Goal: Information Seeking & Learning: Learn about a topic

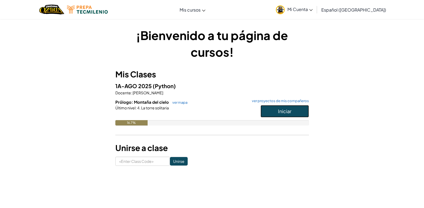
click at [292, 115] on button "Iniciar" at bounding box center [285, 111] width 48 height 12
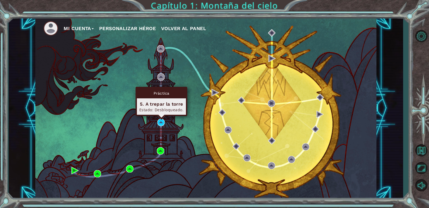
click at [160, 116] on div "Práctica 5. A trepar la torre Estado: Desbloqueado." at bounding box center [161, 101] width 52 height 29
click at [160, 125] on img at bounding box center [160, 122] width 7 height 7
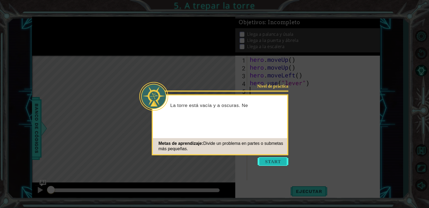
click at [265, 161] on button "Start" at bounding box center [272, 161] width 31 height 9
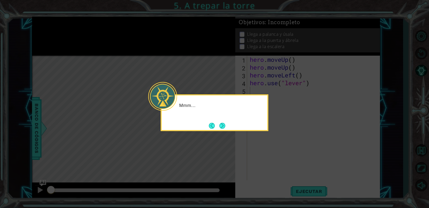
click at [259, 159] on icon at bounding box center [214, 104] width 429 height 208
click at [223, 127] on button "Next" at bounding box center [222, 126] width 6 height 6
click at [217, 126] on div "Level Map" at bounding box center [156, 135] width 249 height 159
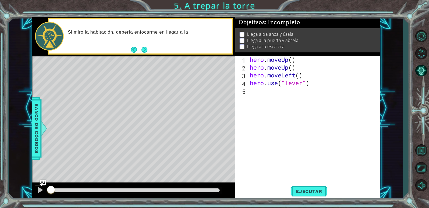
click at [268, 97] on div "hero . moveUp ( ) hero . moveUp ( ) hero . moveLeft ( ) hero . use ( "lever" )" at bounding box center [314, 126] width 132 height 141
type textarea "h"
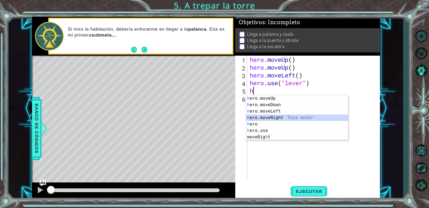
click at [264, 118] on div "h ero.moveUp Toca enter h ero.moveDown Toca enter h ero.moveLeft Toca enter h e…" at bounding box center [297, 124] width 102 height 58
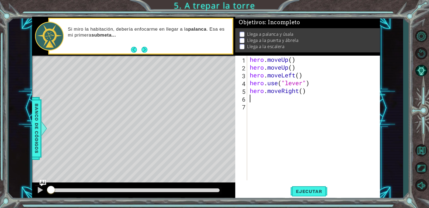
click at [302, 95] on div "hero . moveUp ( ) hero . moveUp ( ) hero . moveLeft ( ) hero . use ( "lever" ) …" at bounding box center [314, 126] width 132 height 141
click at [303, 93] on div "hero . moveUp ( ) hero . moveUp ( ) hero . moveLeft ( ) hero . use ( "lever" ) …" at bounding box center [314, 126] width 132 height 141
type textarea "hero.moveRight(3)"
click at [290, 102] on div "hero . moveUp ( ) hero . moveUp ( ) hero . moveLeft ( ) hero . use ( "lever" ) …" at bounding box center [314, 126] width 132 height 141
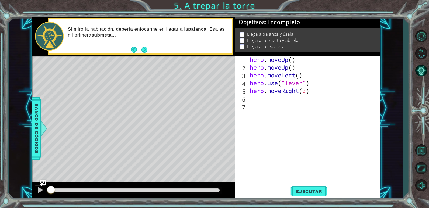
scroll to position [0, 0]
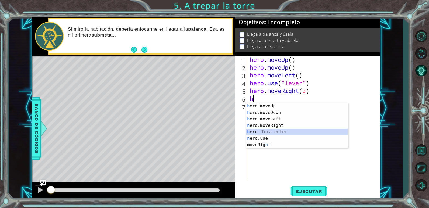
drag, startPoint x: 247, startPoint y: 135, endPoint x: 204, endPoint y: 130, distance: 42.8
click at [202, 131] on body "1 ההההההההההההההההההההההההההההההההההההההההההההההההההההההההההההההההההההההההההההה…" at bounding box center [214, 104] width 429 height 208
click at [276, 137] on div "h ero.moveUp Toca enter h ero.moveDown Toca enter h ero.moveLeft Toca enter h e…" at bounding box center [297, 132] width 102 height 58
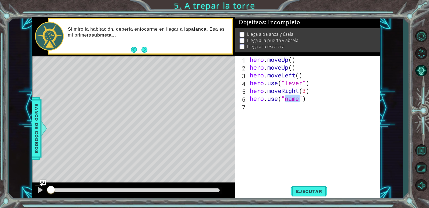
scroll to position [0, 2]
type textarea "hero.use("door")"
click at [286, 119] on div "hero . moveUp ( ) hero . moveUp ( ) hero . moveLeft ( ) hero . use ( "lever" ) …" at bounding box center [314, 126] width 132 height 141
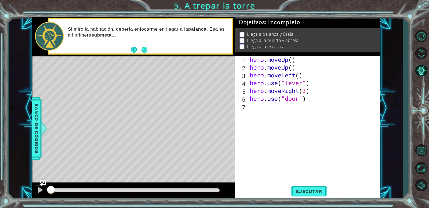
type textarea "h"
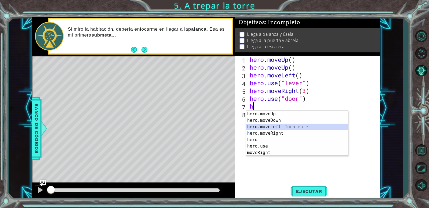
click at [273, 128] on div "h ero.moveUp Toca enter h ero.moveDown Toca enter h ero.moveLeft Toca enter h e…" at bounding box center [297, 140] width 102 height 58
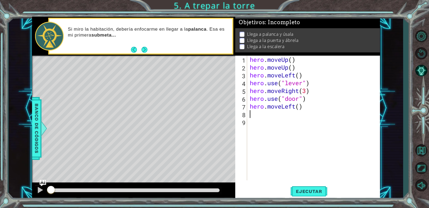
click at [298, 111] on div "hero . moveUp ( ) hero . moveUp ( ) hero . moveLeft ( ) hero . use ( "lever" ) …" at bounding box center [314, 126] width 132 height 141
click at [299, 110] on div "hero . moveUp ( ) hero . moveUp ( ) hero . moveLeft ( ) hero . use ( "lever" ) …" at bounding box center [314, 126] width 132 height 141
click at [286, 107] on div "hero . moveUp ( ) hero . moveUp ( ) hero . moveLeft ( ) hero . use ( "lever" ) …" at bounding box center [314, 126] width 132 height 141
click at [294, 107] on div "hero . moveUp ( ) hero . moveUp ( ) hero . moveLeft ( ) hero . use ( "lever" ) …" at bounding box center [314, 126] width 132 height 141
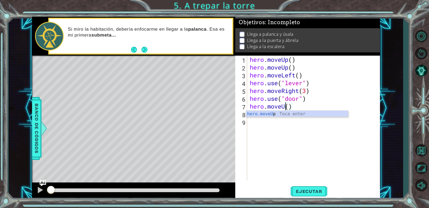
type textarea "hero.moveUp()"
click at [275, 127] on div "hero . moveUp ( ) hero . moveUp ( ) hero . moveLeft ( ) hero . use ( "lever" ) …" at bounding box center [314, 126] width 132 height 141
click at [275, 118] on div "hero . moveUp ( ) hero . moveUp ( ) hero . moveLeft ( ) hero . use ( "lever" ) …" at bounding box center [314, 126] width 132 height 141
type textarea "h"
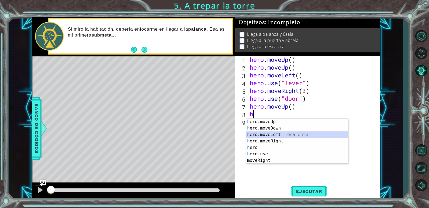
click at [275, 135] on div "h ero.moveUp Toca enter h ero.moveDown Toca enter h ero.moveLeft Toca enter h e…" at bounding box center [297, 148] width 102 height 58
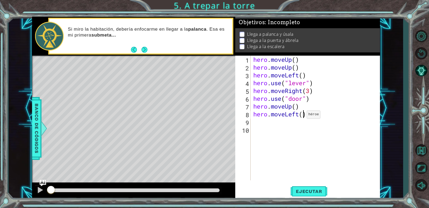
click at [302, 116] on div "hero . moveUp ( ) hero . moveUp ( ) hero . moveLeft ( ) hero . use ( "lever" ) …" at bounding box center [316, 126] width 129 height 141
type textarea "hero.moveLeft(4)"
click at [294, 131] on div "hero . moveUp ( ) hero . moveUp ( ) hero . moveLeft ( ) hero . use ( "lever" ) …" at bounding box center [316, 126] width 129 height 141
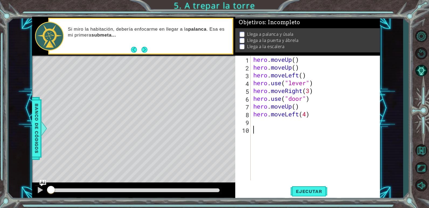
click at [294, 126] on div "hero . moveUp ( ) hero . moveUp ( ) hero . moveLeft ( ) hero . use ( "lever" ) …" at bounding box center [316, 126] width 129 height 141
click at [295, 124] on div "hero . moveUp ( ) hero . moveUp ( ) hero . moveLeft ( ) hero . use ( "lever" ) …" at bounding box center [316, 126] width 129 height 141
type textarea "h"
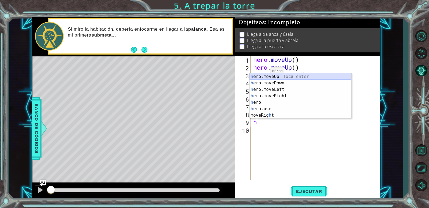
click at [265, 75] on div "h ero.moveUp Toca enter h ero.moveDown Toca enter h ero.moveLeft Toca enter h e…" at bounding box center [300, 102] width 102 height 58
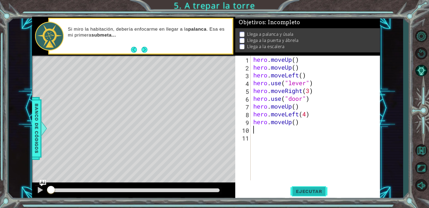
click at [306, 193] on span "Ejecutar" at bounding box center [308, 191] width 37 height 5
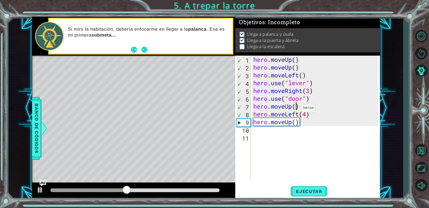
click at [297, 110] on div "hero . moveUp ( ) hero . moveUp ( ) hero . moveLeft ( ) hero . use ( "lever" ) …" at bounding box center [316, 126] width 129 height 141
type textarea "hero.moveUp(2)"
click at [314, 193] on span "Ejecutar" at bounding box center [308, 191] width 37 height 5
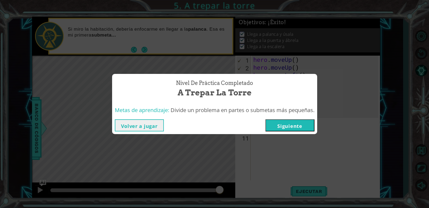
click at [293, 125] on button "Siguiente" at bounding box center [289, 126] width 49 height 12
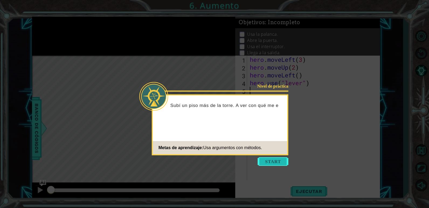
click at [269, 160] on button "Start" at bounding box center [272, 161] width 31 height 9
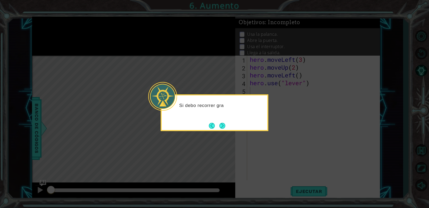
click at [225, 129] on button "Next" at bounding box center [222, 126] width 6 height 6
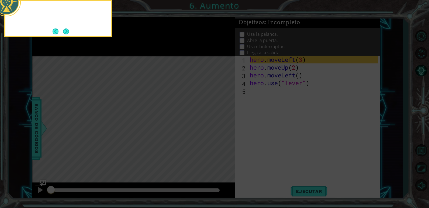
click at [223, 128] on icon at bounding box center [214, 31] width 429 height 354
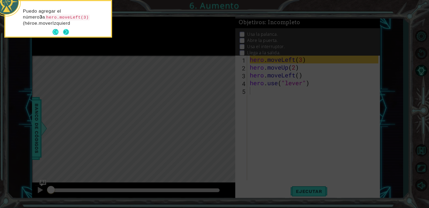
click at [64, 33] on button "Next" at bounding box center [66, 32] width 6 height 6
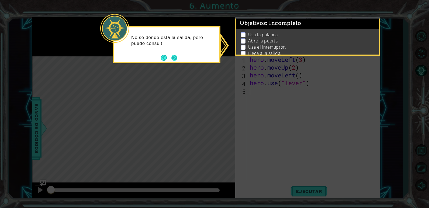
click at [175, 61] on button "Next" at bounding box center [174, 58] width 6 height 6
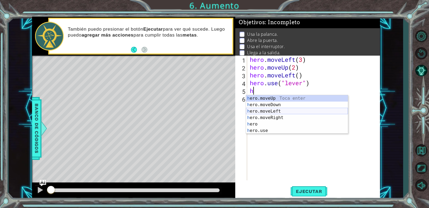
click at [265, 113] on div "h ero.moveUp Toca enter h ero.moveDown Toca enter h ero.moveLeft Toca enter h e…" at bounding box center [297, 121] width 102 height 52
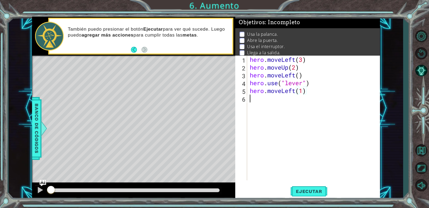
click at [269, 106] on div "hero . moveLeft ( 3 ) hero . moveUp ( 2 ) hero . moveLeft ( ) hero . use ( "lev…" at bounding box center [314, 126] width 132 height 141
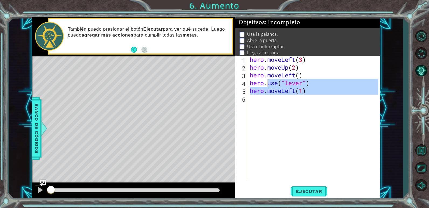
type textarea "hero.use("lever") hero.moveLeft(1)"
click at [269, 106] on div "hero . moveLeft ( 3 ) hero . moveUp ( 2 ) hero . moveLeft ( ) hero . use ( "lev…" at bounding box center [312, 118] width 129 height 125
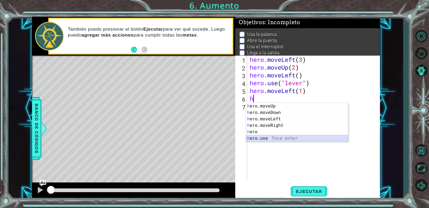
click at [259, 140] on div "h ero.moveUp Toca enter h ero.moveDown Toca enter h ero.moveLeft Toca enter h e…" at bounding box center [297, 129] width 102 height 52
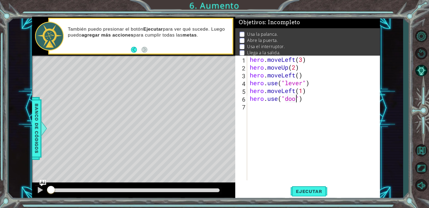
type textarea "hero.use("door")"
click at [274, 115] on div "hero . moveLeft ( 3 ) hero . moveUp ( 2 ) hero . moveLeft ( ) hero . use ( "lev…" at bounding box center [314, 126] width 132 height 141
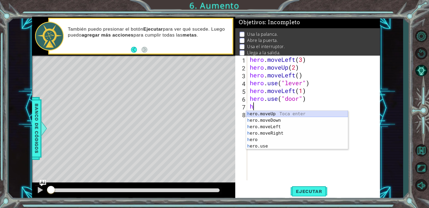
click at [274, 116] on div "h ero.moveUp Toca enter h ero.moveDown Toca enter h ero.moveLeft Toca enter h e…" at bounding box center [297, 137] width 102 height 52
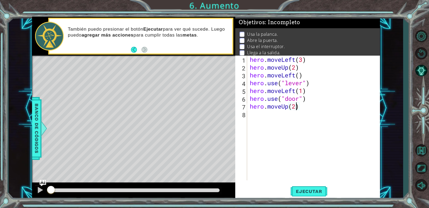
scroll to position [0, 2]
click at [279, 117] on div "hero . moveLeft ( 3 ) hero . moveUp ( 2 ) hero . moveLeft ( ) hero . use ( "lev…" at bounding box center [314, 126] width 132 height 141
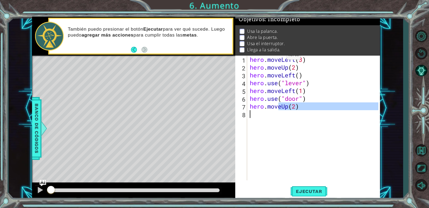
scroll to position [10, 0]
type textarea "hero.moveUp(2)"
click at [295, 189] on span "Ejecutar" at bounding box center [308, 191] width 37 height 5
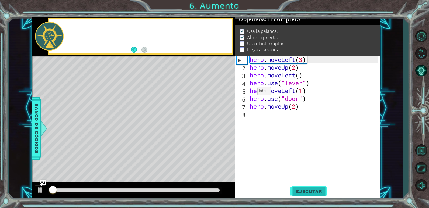
scroll to position [5, 0]
click at [294, 189] on span "Ejecutar" at bounding box center [308, 191] width 37 height 5
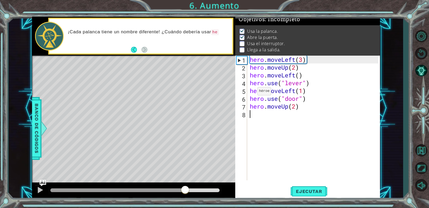
click at [185, 189] on div at bounding box center [134, 191] width 169 height 4
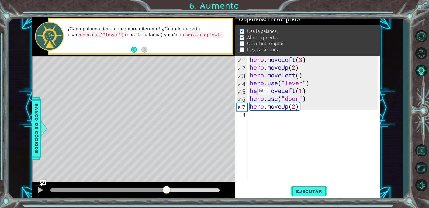
drag, startPoint x: 185, startPoint y: 189, endPoint x: 164, endPoint y: 188, distance: 20.5
click at [164, 188] on div at bounding box center [167, 191] width 10 height 10
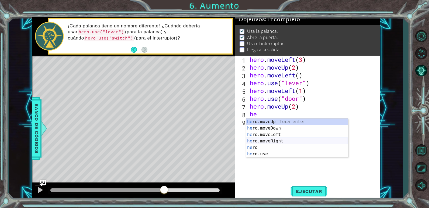
click at [267, 142] on div "he ro.moveUp Toca enter he ro.moveDown Toca enter he ro.moveLeft Toca enter he …" at bounding box center [297, 145] width 102 height 52
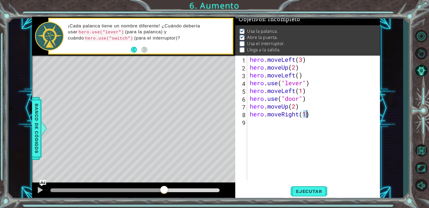
type textarea "hero.moveRight(2)"
click at [274, 141] on div "hero . moveLeft ( 3 ) hero . moveUp ( 2 ) hero . moveLeft ( ) hero . use ( "lev…" at bounding box center [314, 126] width 132 height 141
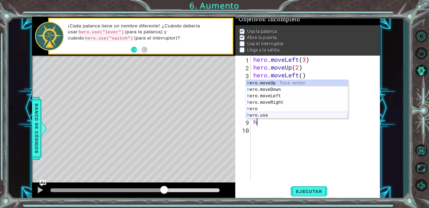
click at [270, 114] on div "h ero.moveUp Toca enter h ero.moveDown Toca enter h ero.moveLeft Toca enter h e…" at bounding box center [297, 106] width 102 height 52
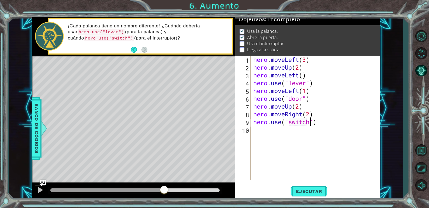
scroll to position [0, 3]
type textarea "hero.use("switch")"
click at [310, 189] on button "Ejecutar" at bounding box center [308, 191] width 37 height 15
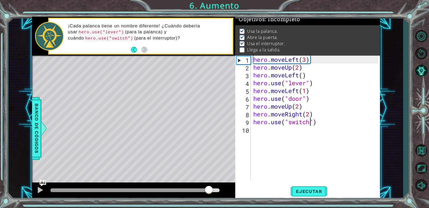
click at [209, 189] on div at bounding box center [134, 191] width 169 height 4
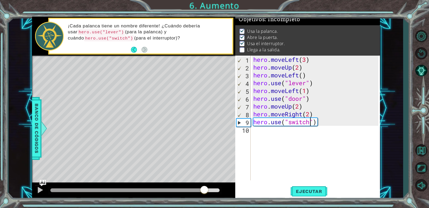
click at [196, 194] on div at bounding box center [135, 191] width 174 height 8
click at [193, 194] on div at bounding box center [135, 191] width 174 height 8
click at [265, 146] on div "hero . moveLeft ( 3 ) hero . moveUp ( 2 ) hero . moveLeft ( ) hero . use ( "lev…" at bounding box center [316, 126] width 129 height 141
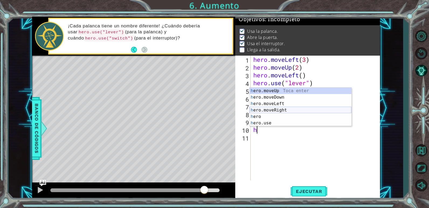
click at [274, 109] on div "h ero.moveUp Toca enter h ero.moveDown Toca enter h ero.moveLeft Toca enter h e…" at bounding box center [300, 114] width 102 height 52
type textarea "hero.moveRight(1)"
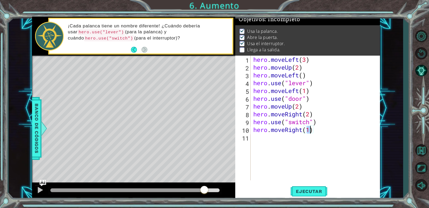
drag, startPoint x: 259, startPoint y: 137, endPoint x: 258, endPoint y: 140, distance: 3.3
click at [258, 139] on div "hero . moveLeft ( 3 ) hero . moveUp ( 2 ) hero . moveLeft ( ) hero . use ( "lev…" at bounding box center [316, 126] width 129 height 141
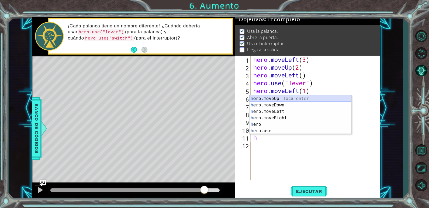
click at [277, 98] on div "h ero.moveUp Toca enter h ero.moveDown Toca enter h ero.moveLeft Toca enter h e…" at bounding box center [300, 122] width 102 height 52
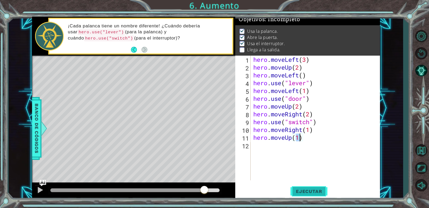
type textarea "hero.moveUp(1)"
click at [313, 190] on span "Ejecutar" at bounding box center [308, 191] width 37 height 5
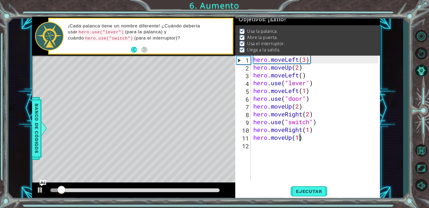
click at [151, 193] on div at bounding box center [135, 191] width 174 height 8
click at [152, 194] on div at bounding box center [135, 191] width 174 height 8
drag, startPoint x: 153, startPoint y: 194, endPoint x: 155, endPoint y: 192, distance: 3.1
click at [155, 192] on div at bounding box center [135, 191] width 174 height 8
click at [157, 188] on div at bounding box center [135, 191] width 174 height 8
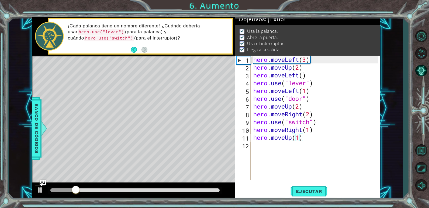
click at [156, 190] on div at bounding box center [134, 191] width 169 height 4
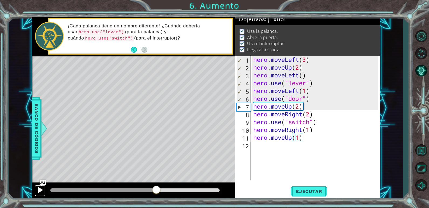
click at [38, 190] on div at bounding box center [40, 190] width 7 height 7
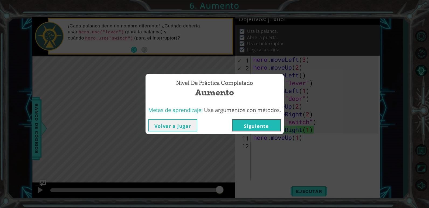
click at [262, 123] on button "Siguiente" at bounding box center [256, 126] width 49 height 12
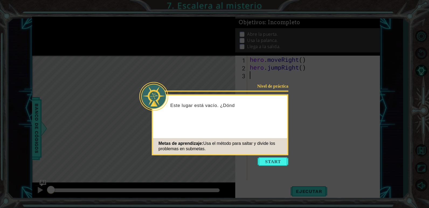
click at [271, 157] on icon at bounding box center [214, 104] width 429 height 208
click at [270, 162] on button "Start" at bounding box center [272, 161] width 31 height 9
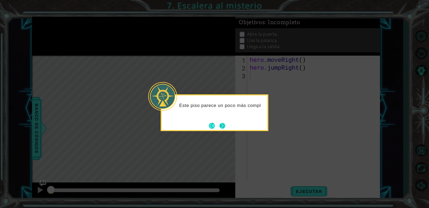
click at [222, 125] on button "Next" at bounding box center [222, 126] width 6 height 6
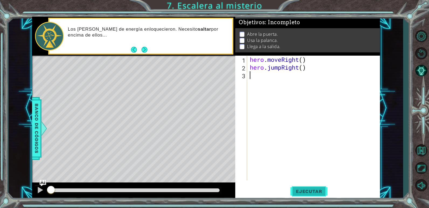
click at [293, 190] on span "Ejecutar" at bounding box center [308, 191] width 37 height 5
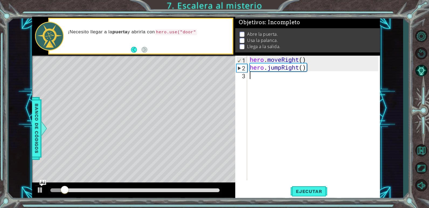
click at [299, 127] on div "hero . moveRight ( ) hero . jumpRight ( )" at bounding box center [314, 126] width 132 height 141
type textarea "h"
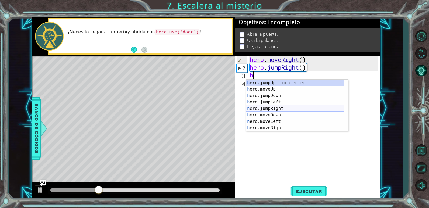
click at [276, 107] on div "h ero.jumpUp Toca enter h ero.moveUp Toca enter h ero.jumpDown Toca enter h ero…" at bounding box center [295, 112] width 98 height 65
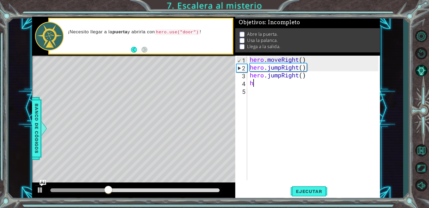
click at [299, 79] on div "hero . moveRight ( ) hero . jumpRight ( ) hero . jumpRight ( ) h" at bounding box center [314, 126] width 132 height 141
click at [299, 78] on div "hero . moveRight ( ) hero . jumpRight ( ) hero . jumpRight ( ) h" at bounding box center [314, 126] width 132 height 141
click at [291, 85] on div "hero . moveRight ( ) hero . jumpRight ( ) hero . jumpRight ( ) h" at bounding box center [314, 126] width 132 height 141
type textarea "h"
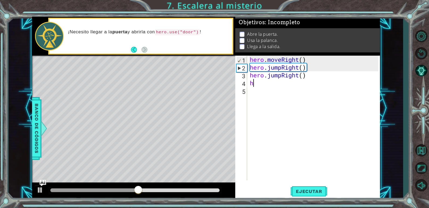
click at [265, 86] on div "hero . moveRight ( ) hero . jumpRight ( ) hero . jumpRight ( ) h" at bounding box center [314, 126] width 132 height 141
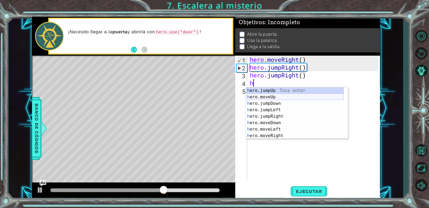
click at [266, 96] on div "h ero.jumpUp Toca enter h ero.moveUp Toca enter h ero.jumpDown Toca enter h ero…" at bounding box center [295, 119] width 98 height 65
type textarea "hero.moveUp(1)"
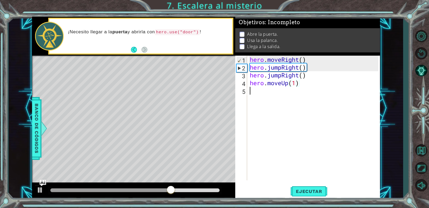
click at [268, 103] on div "hero . moveRight ( ) hero . jumpRight ( ) hero . jumpRight ( ) hero . moveUp ( …" at bounding box center [314, 126] width 132 height 141
drag, startPoint x: 298, startPoint y: 89, endPoint x: 296, endPoint y: 90, distance: 2.8
click at [296, 90] on div "hero . moveRight ( ) hero . jumpRight ( ) hero . jumpRight ( ) hero . moveUp ( …" at bounding box center [314, 126] width 132 height 141
click at [296, 87] on div "hero . moveRight ( ) hero . jumpRight ( ) hero . jumpRight ( ) hero . moveUp ( …" at bounding box center [314, 126] width 132 height 141
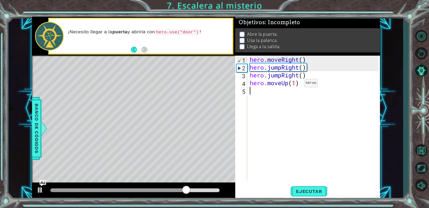
click at [295, 84] on div "hero . moveRight ( ) hero . jumpRight ( ) hero . jumpRight ( ) hero . moveUp ( …" at bounding box center [314, 126] width 132 height 141
type textarea "hero.moveUp(2)"
click at [304, 193] on span "Ejecutar" at bounding box center [308, 191] width 37 height 5
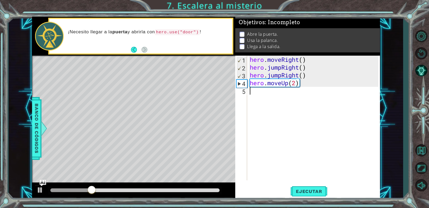
click at [298, 98] on div "hero . moveRight ( ) hero . jumpRight ( ) hero . jumpRight ( ) hero . moveUp ( …" at bounding box center [314, 126] width 132 height 141
click at [299, 78] on div "hero . moveRight ( ) hero . jumpRight ( ) hero . jumpRight ( ) hero . moveUp ( …" at bounding box center [314, 126] width 132 height 141
click at [281, 77] on div "hero . moveRight ( ) hero . jumpRight ( ) hero . jumpRight ( ) hero . moveUp ( …" at bounding box center [314, 126] width 132 height 141
click at [283, 76] on div "hero . moveRight ( ) hero . jumpRight ( ) hero . Right ( ) hero . moveUp ( 2 )" at bounding box center [314, 126] width 132 height 141
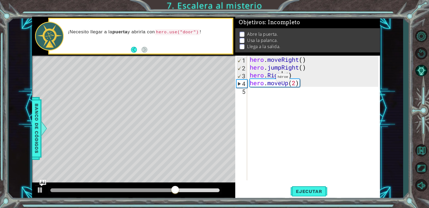
click at [268, 78] on div "hero . moveRight ( ) hero . jumpRight ( ) hero . Right ( ) hero . moveUp ( 2 )" at bounding box center [314, 126] width 132 height 141
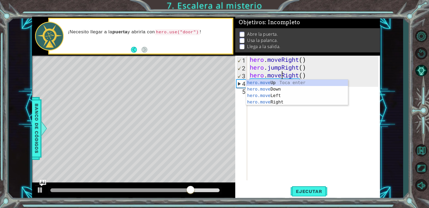
scroll to position [0, 2]
type textarea "hero.moveRight()"
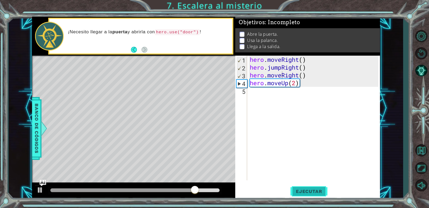
click at [300, 186] on button "Ejecutar" at bounding box center [308, 191] width 37 height 15
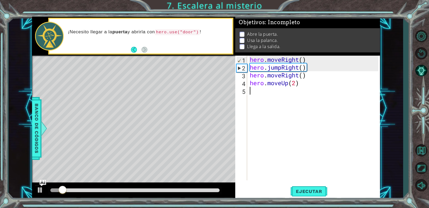
click at [291, 95] on div "hero . moveRight ( ) hero . jumpRight ( ) hero . moveRight ( ) hero . moveUp ( …" at bounding box center [314, 126] width 132 height 141
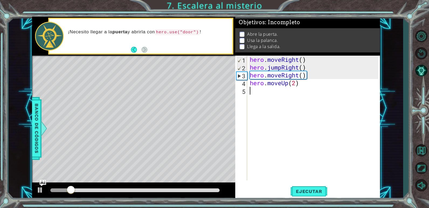
click at [307, 84] on div "hero . moveRight ( ) hero . jumpRight ( ) hero . moveRight ( ) hero . moveUp ( …" at bounding box center [314, 126] width 132 height 141
type textarea "hero.moveUp(2)"
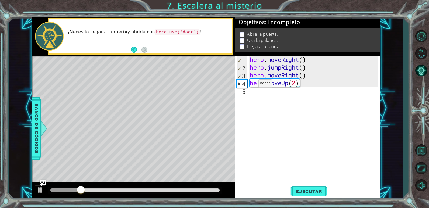
click at [249, 85] on div "hero . moveRight ( ) hero . jumpRight ( ) hero . moveRight ( ) hero . moveUp ( …" at bounding box center [314, 126] width 132 height 141
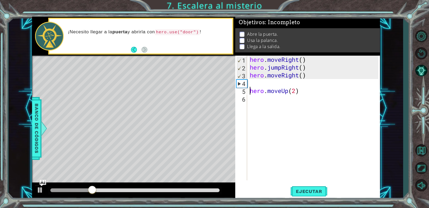
click at [249, 85] on div "hero . moveRight ( ) hero . jumpRight ( ) hero . moveRight ( ) hero . moveUp ( …" at bounding box center [314, 126] width 132 height 141
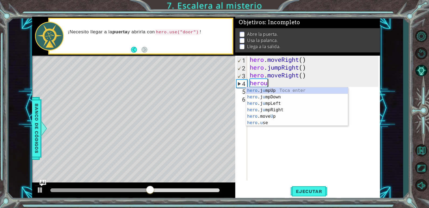
scroll to position [0, 1]
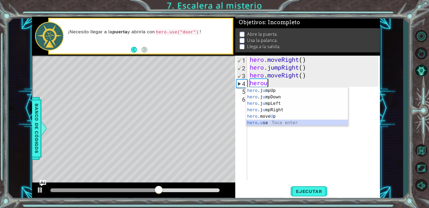
click at [280, 122] on div "hero .j u mpUp Toca enter hero .j u [GEOGRAPHIC_DATA] Toca enter hero .j u mpLe…" at bounding box center [297, 113] width 102 height 52
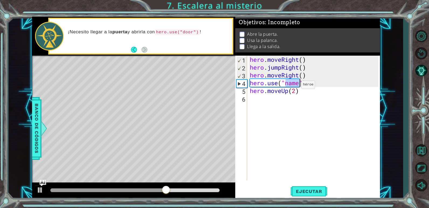
click at [294, 86] on div "hero . moveRight ( ) hero . jumpRight ( ) hero . moveRight ( ) hero . use ( "na…" at bounding box center [312, 118] width 129 height 125
type textarea "hero.use("door")"
click at [314, 103] on div "hero . moveRight ( ) hero . jumpRight ( ) hero . moveRight ( ) hero . use ( "do…" at bounding box center [314, 126] width 132 height 141
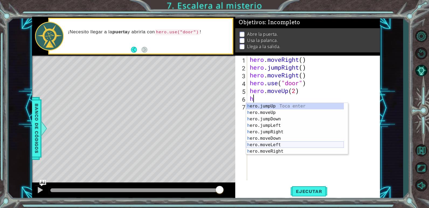
click at [289, 146] on div "h ero.jumpUp Toca enter h ero.moveUp Toca enter h ero.jumpDown Toca enter h ero…" at bounding box center [295, 135] width 98 height 65
type textarea "hero.moveLeft(1)"
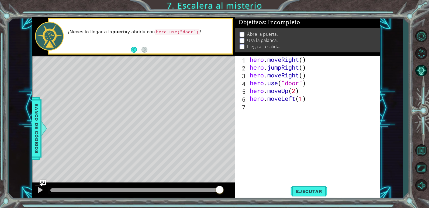
click at [292, 120] on div "hero . moveRight ( ) hero . jumpRight ( ) hero . moveRight ( ) hero . use ( "do…" at bounding box center [314, 126] width 132 height 141
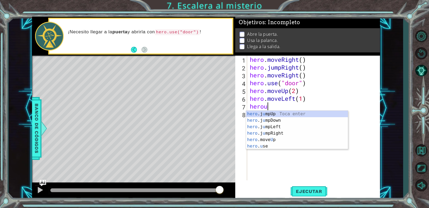
scroll to position [0, 1]
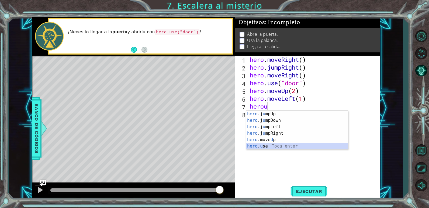
click at [281, 146] on div "hero .j u mpUp Toca enter hero .j u [GEOGRAPHIC_DATA] Toca enter hero .j u mpLe…" at bounding box center [297, 137] width 102 height 52
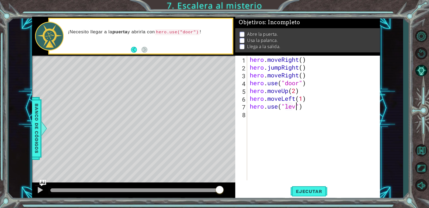
scroll to position [0, 2]
click at [301, 185] on button "Ejecutar" at bounding box center [308, 191] width 37 height 15
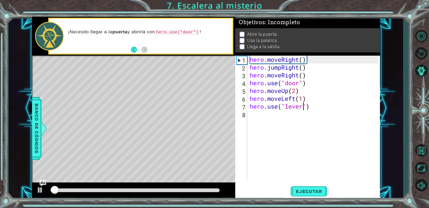
click at [182, 189] on div at bounding box center [134, 191] width 169 height 4
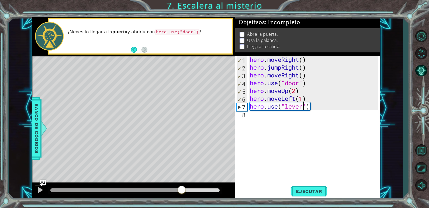
click at [189, 191] on div at bounding box center [134, 191] width 169 height 4
drag, startPoint x: 189, startPoint y: 191, endPoint x: 195, endPoint y: 192, distance: 6.1
click at [191, 192] on div at bounding box center [190, 188] width 10 height 10
drag, startPoint x: 202, startPoint y: 191, endPoint x: 184, endPoint y: 185, distance: 19.5
click at [206, 189] on div at bounding box center [134, 191] width 169 height 4
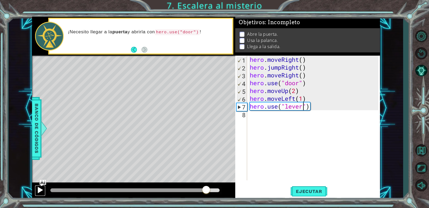
click at [39, 190] on div at bounding box center [40, 190] width 7 height 7
click at [178, 192] on div at bounding box center [133, 191] width 166 height 4
click at [168, 191] on div at bounding box center [109, 191] width 118 height 4
click at [153, 192] on div at bounding box center [101, 191] width 103 height 4
click at [139, 192] on div at bounding box center [101, 191] width 103 height 4
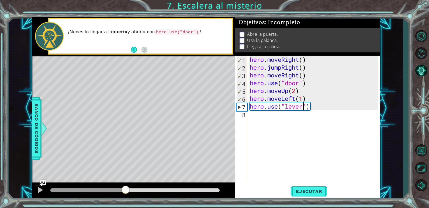
click at [126, 190] on div at bounding box center [87, 191] width 75 height 4
click at [38, 191] on div at bounding box center [40, 190] width 7 height 7
click at [78, 192] on div at bounding box center [89, 191] width 78 height 4
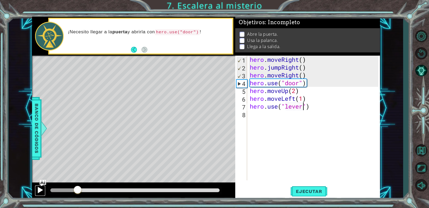
click at [42, 192] on div at bounding box center [40, 190] width 7 height 7
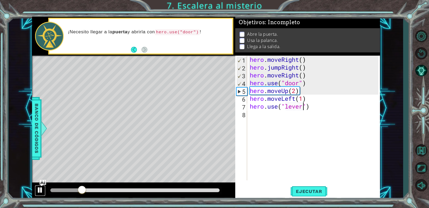
click at [42, 192] on div at bounding box center [40, 190] width 7 height 7
click at [297, 92] on div "hero . moveRight ( ) hero . jumpRight ( ) hero . moveRight ( ) hero . use ( "do…" at bounding box center [314, 126] width 132 height 141
type textarea "hero.moveUp()"
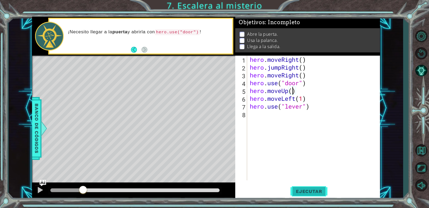
click at [310, 189] on span "Ejecutar" at bounding box center [308, 191] width 37 height 5
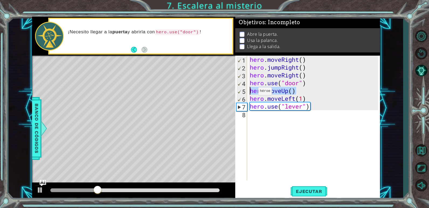
drag, startPoint x: 297, startPoint y: 93, endPoint x: 250, endPoint y: 93, distance: 47.6
click at [250, 93] on div "hero . moveRight ( ) hero . jumpRight ( ) hero . moveRight ( ) hero . use ( "do…" at bounding box center [314, 126] width 132 height 141
click at [291, 91] on div "hero . moveRight ( ) hero . jumpRight ( ) hero . moveRight ( ) hero . use ( "do…" at bounding box center [312, 118] width 129 height 125
click at [252, 93] on div "hero . moveRight ( ) hero . jumpRight ( ) hero . moveRight ( ) hero . use ( "do…" at bounding box center [314, 126] width 132 height 141
click at [247, 93] on div "hero.moveUp() 1 2 3 4 5 6 7 8 hero . moveRight ( ) hero . jumpRight ( ) hero . …" at bounding box center [306, 118] width 143 height 125
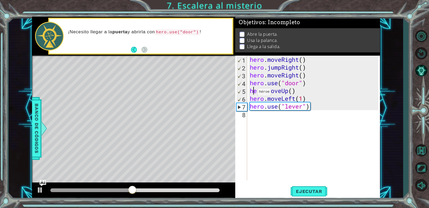
click at [249, 93] on div "hero . moveRight ( ) hero . jumpRight ( ) hero . moveRight ( ) hero . use ( "do…" at bounding box center [314, 126] width 132 height 141
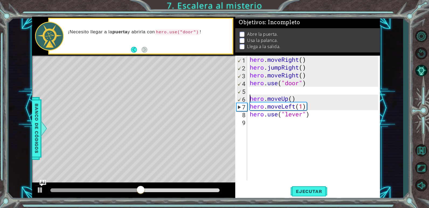
click at [252, 91] on div "hero . moveRight ( ) hero . jumpRight ( ) hero . moveRight ( ) hero . use ( "do…" at bounding box center [314, 126] width 132 height 141
paste textarea "hero.moveUp()"
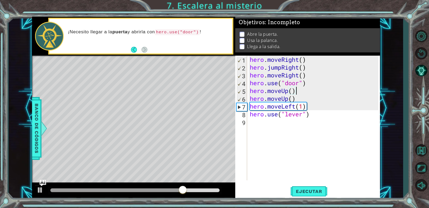
click at [299, 100] on div "hero . moveRight ( ) hero . jumpRight ( ) hero . moveRight ( ) hero . use ( "do…" at bounding box center [314, 126] width 132 height 141
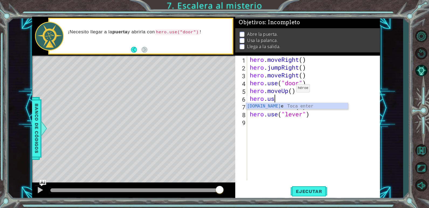
scroll to position [0, 1]
click at [278, 106] on div "hero.use Toca enter" at bounding box center [297, 112] width 102 height 19
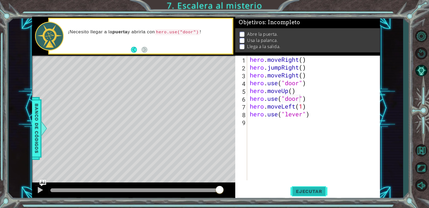
click at [300, 189] on span "Ejecutar" at bounding box center [308, 191] width 37 height 5
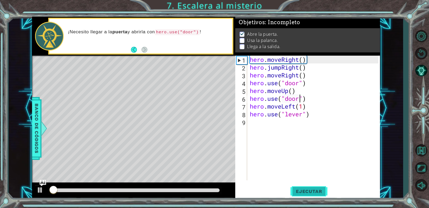
scroll to position [2, 0]
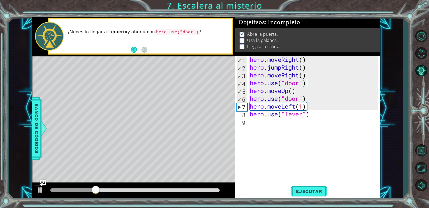
click at [309, 82] on div "hero . moveRight ( ) hero . jumpRight ( ) hero . moveRight ( ) hero . use ( "do…" at bounding box center [314, 126] width 132 height 141
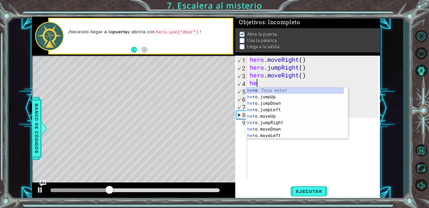
scroll to position [0, 0]
type textarea "h"
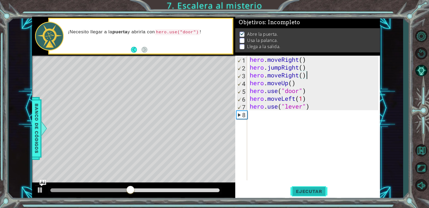
click at [302, 187] on button "Ejecutar" at bounding box center [308, 191] width 37 height 15
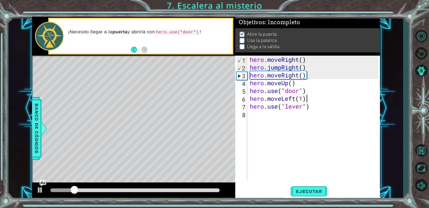
click at [309, 100] on div "hero . moveRight ( ) hero . jumpRight ( ) hero . moveRight ( ) hero . moveUp ( …" at bounding box center [314, 126] width 132 height 141
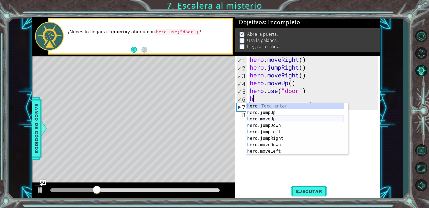
click at [280, 122] on div "h ero Toca enter h ero.jumpUp Toca enter h ero.moveUp Toca enter h ero.jumpDown…" at bounding box center [295, 135] width 98 height 65
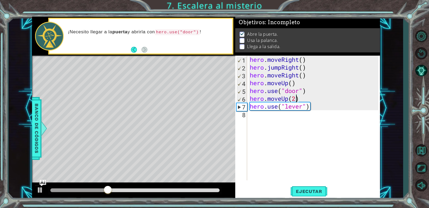
scroll to position [0, 2]
click at [309, 107] on div "hero . moveRight ( ) hero . jumpRight ( ) hero . moveRight ( ) hero . moveUp ( …" at bounding box center [314, 126] width 132 height 141
drag, startPoint x: 319, startPoint y: 105, endPoint x: 317, endPoint y: 108, distance: 4.0
click at [318, 108] on div "hero . moveRight ( ) hero . jumpRight ( ) hero . moveRight ( ) hero . moveUp ( …" at bounding box center [314, 126] width 132 height 141
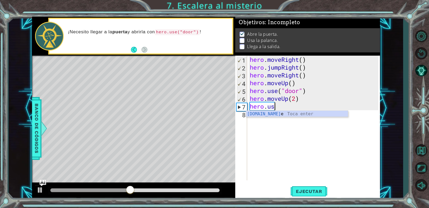
scroll to position [0, 0]
type textarea "h"
type textarea "hero.moveUp(2)"
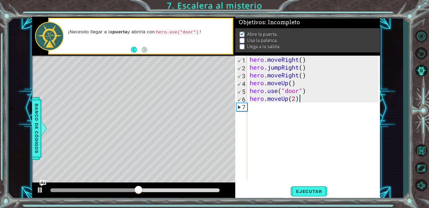
click at [304, 118] on div "hero . moveRight ( ) hero . jumpRight ( ) hero . moveRight ( ) hero . moveUp ( …" at bounding box center [314, 126] width 132 height 141
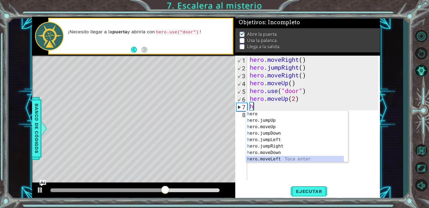
click at [274, 158] on div "h ero Toca enter h ero.jumpUp Toca enter h ero.moveUp Toca enter h ero.jumpDown…" at bounding box center [295, 143] width 98 height 65
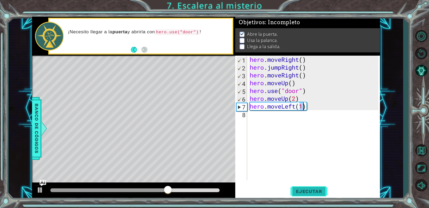
type textarea "hero.moveLeft(1)"
drag, startPoint x: 306, startPoint y: 190, endPoint x: 314, endPoint y: 185, distance: 9.5
click at [306, 191] on span "Ejecutar" at bounding box center [308, 191] width 37 height 5
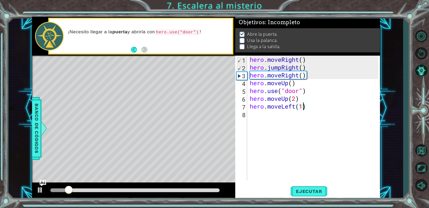
click at [113, 194] on div at bounding box center [135, 191] width 174 height 8
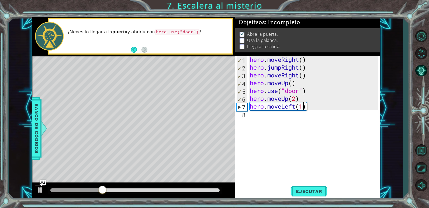
click at [261, 118] on div "hero . moveRight ( ) hero . jumpRight ( ) hero . moveRight ( ) hero . moveUp ( …" at bounding box center [314, 126] width 132 height 141
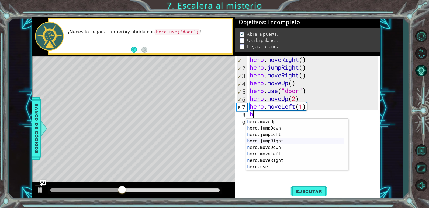
scroll to position [13, 0]
click at [266, 166] on div "h ero.moveUp Toca enter h ero.jumpDown Toca enter h ero.jumpLeft Toca enter h e…" at bounding box center [295, 151] width 98 height 65
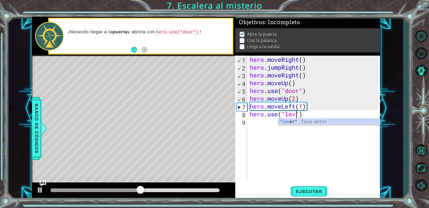
scroll to position [0, 2]
type textarea "hero.use("lever")"
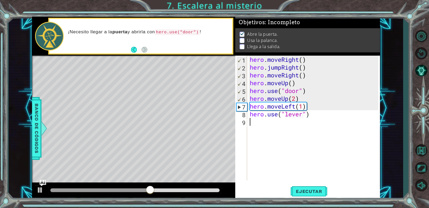
click at [264, 131] on div "hero . moveRight ( ) hero . jumpRight ( ) hero . moveRight ( ) hero . moveUp ( …" at bounding box center [314, 126] width 132 height 141
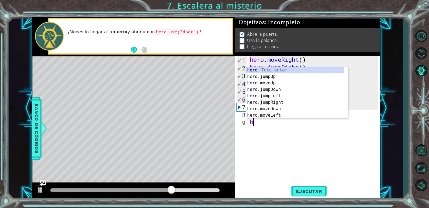
scroll to position [0, 0]
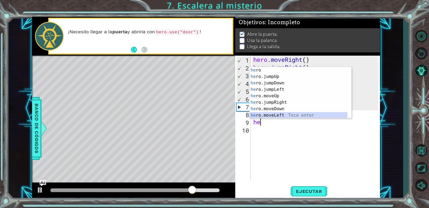
click at [265, 114] on div "he ro Toca enter he ro.jumpUp Toca enter he ro.jumpDown Toca enter he ro.jumpLe…" at bounding box center [298, 99] width 98 height 65
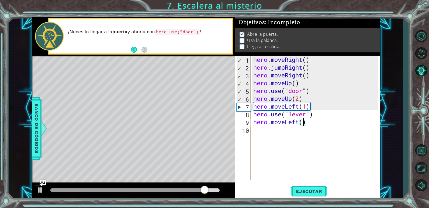
type textarea "hero.moveLeft(2)"
click at [281, 137] on div "hero . moveRight ( ) hero . jumpRight ( ) hero . moveRight ( ) hero . moveUp ( …" at bounding box center [316, 126] width 129 height 141
type textarea "h"
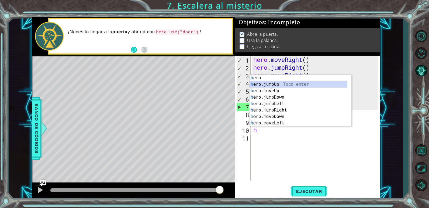
click at [276, 85] on div "h ero Toca enter h ero.jumpUp Toca enter h ero.moveUp Toca enter h ero.jumpDown…" at bounding box center [298, 107] width 98 height 65
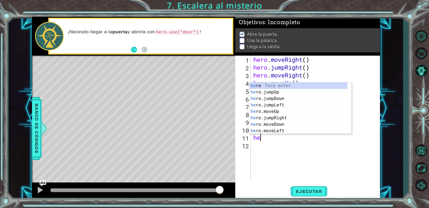
type textarea "her"
click at [284, 118] on div "her o Toca enter her o.jumpUp Toca enter her o.jumpDown Toca enter her o.jumpLe…" at bounding box center [298, 115] width 98 height 65
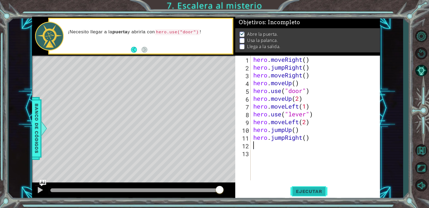
click at [301, 188] on button "Ejecutar" at bounding box center [308, 191] width 37 height 15
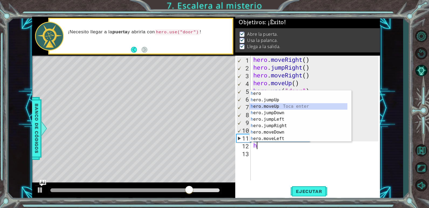
click at [283, 107] on div "h ero Toca enter h ero.jumpUp Toca enter h ero.moveUp Toca enter h ero.jumpDown…" at bounding box center [298, 122] width 98 height 65
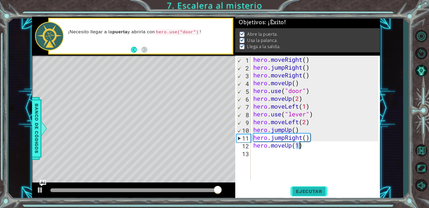
type textarea "hero.moveUp(1)"
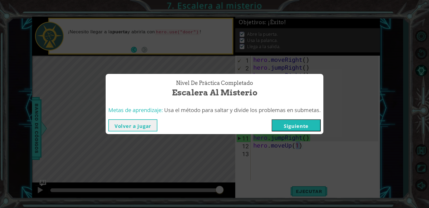
click at [301, 127] on button "Siguiente" at bounding box center [295, 126] width 49 height 12
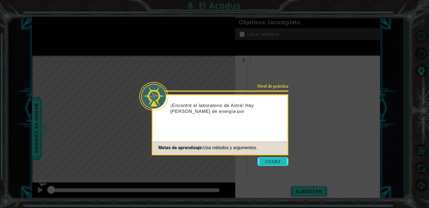
click at [280, 158] on button "Start" at bounding box center [272, 161] width 31 height 9
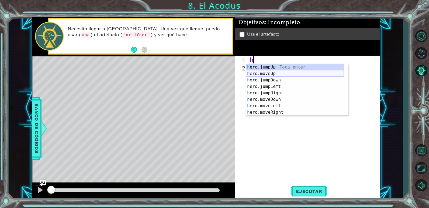
click at [267, 73] on div "h ero.jumpUp Toca enter h ero.moveUp Toca enter h ero.jumpDown Toca enter h ero…" at bounding box center [295, 96] width 98 height 65
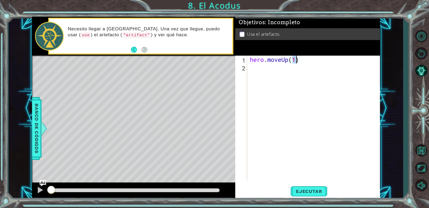
type textarea "hero.moveUp(2)"
click at [272, 76] on div "hero . moveUp ( 2 )" at bounding box center [314, 126] width 132 height 141
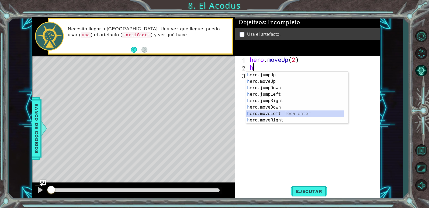
click at [272, 111] on div "h ero.jumpUp Toca enter h ero.moveUp Toca enter h ero.jumpDown Toca enter h ero…" at bounding box center [295, 104] width 98 height 65
type textarea "hero.moveLeft(1)"
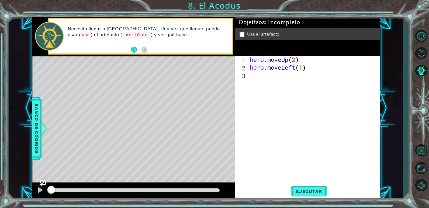
click at [273, 87] on div "hero . moveUp ( 2 ) hero . moveLeft ( 1 )" at bounding box center [314, 126] width 132 height 141
type textarea "h"
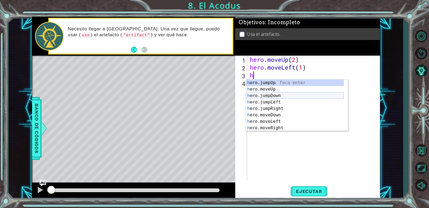
click at [272, 95] on div "h ero.jumpUp Toca enter h ero.moveUp Toca enter h ero.jumpDown Toca enter h ero…" at bounding box center [295, 112] width 98 height 65
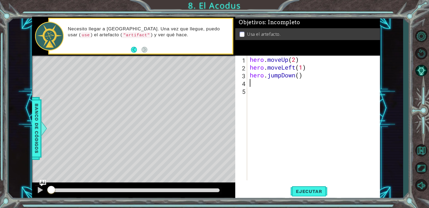
type textarea "h"
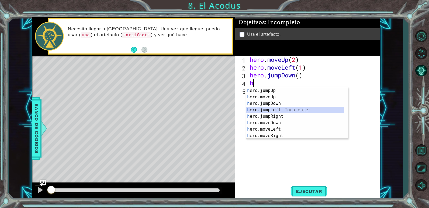
click at [270, 112] on div "h ero.jumpUp Toca enter h ero.moveUp Toca enter h ero.jumpDown Toca enter h ero…" at bounding box center [295, 119] width 98 height 65
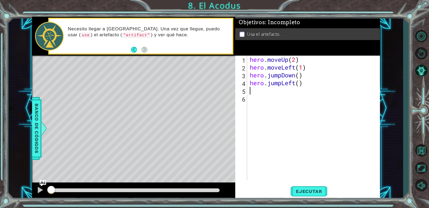
type textarea "h"
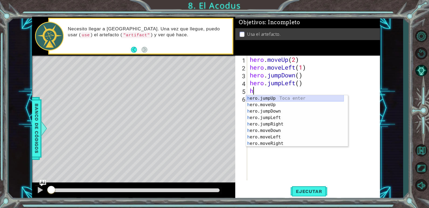
click at [277, 98] on div "h ero.jumpUp Toca enter h ero.moveUp Toca enter h ero.jumpDown Toca enter h ero…" at bounding box center [295, 127] width 98 height 65
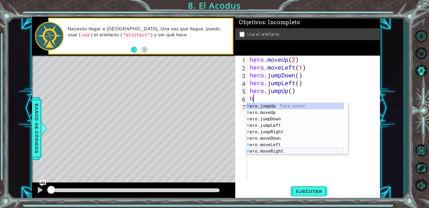
click at [269, 150] on div "h ero.jumpUp Toca enter h ero.moveUp Toca enter h ero.jumpDown Toca enter h ero…" at bounding box center [295, 135] width 98 height 65
type textarea "hero.moveRight(1)"
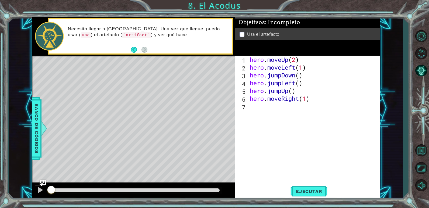
click at [281, 115] on div "hero . moveUp ( 2 ) hero . moveLeft ( 1 ) hero . jumpDown ( ) hero . jumpLeft (…" at bounding box center [314, 126] width 132 height 141
type textarea "g"
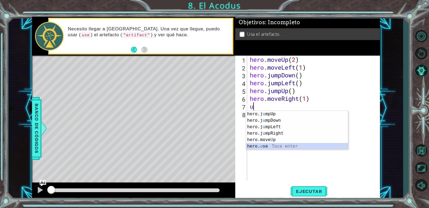
click at [273, 145] on div "hero.j u mpUp Toca enter hero.j u [GEOGRAPHIC_DATA] Toca enter hero.j u mpLeft …" at bounding box center [297, 137] width 102 height 52
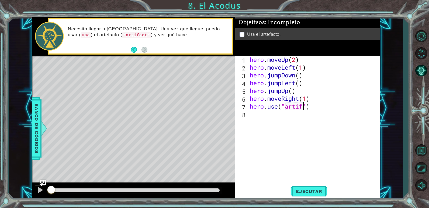
scroll to position [0, 3]
type textarea "hero.use("artifCT")"
click at [306, 109] on div "hero . moveUp ( 2 ) hero . moveLeft ( 1 ) hero . jumpDown ( ) hero . jumpLeft (…" at bounding box center [314, 126] width 132 height 141
click at [311, 106] on div "hero . moveUp ( 2 ) hero . moveLeft ( 1 ) hero . jumpDown ( ) hero . jumpLeft (…" at bounding box center [314, 126] width 132 height 141
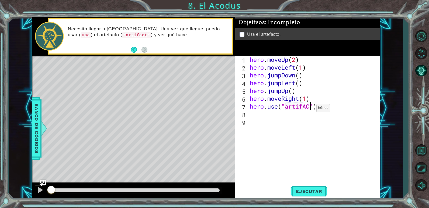
scroll to position [0, 3]
click at [293, 189] on span "Ejecutar" at bounding box center [308, 191] width 37 height 5
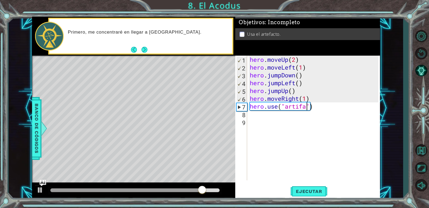
scroll to position [0, 3]
type textarea "hero.use("artifact")"
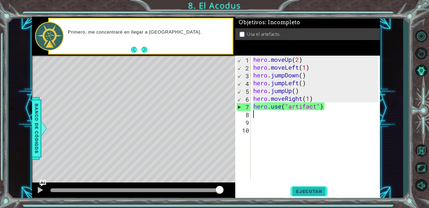
click at [310, 190] on span "Ejecutar" at bounding box center [308, 191] width 37 height 5
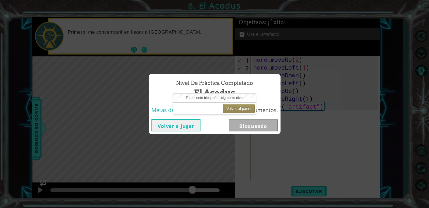
drag, startPoint x: 153, startPoint y: 190, endPoint x: 207, endPoint y: 197, distance: 53.8
click at [207, 197] on body "1 ההההההההההההההההההההההההההההההההההההההההההההההההההההההההההההההההההההההההההההה…" at bounding box center [214, 104] width 429 height 208
click at [240, 110] on button "Volver al panel" at bounding box center [239, 108] width 32 height 9
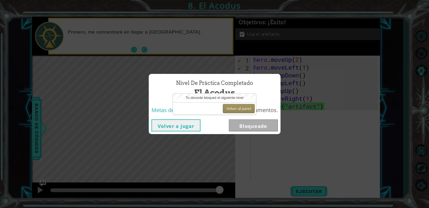
click at [240, 110] on button "Volver al panel" at bounding box center [239, 108] width 32 height 9
